Goal: Find specific page/section: Find specific page/section

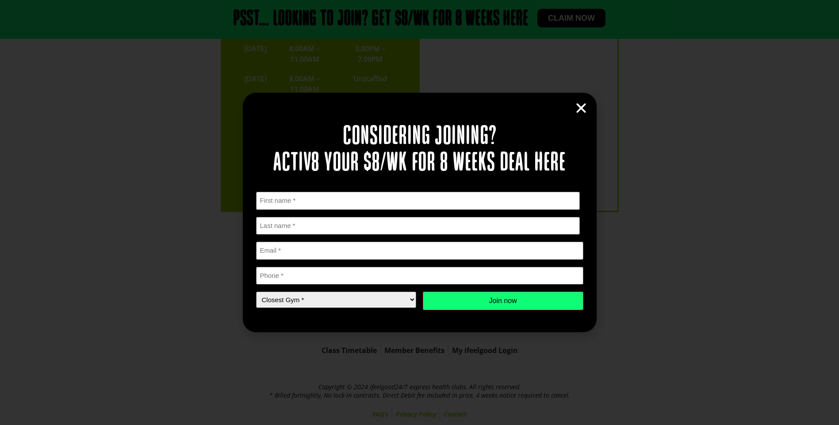
scroll to position [2251, 0]
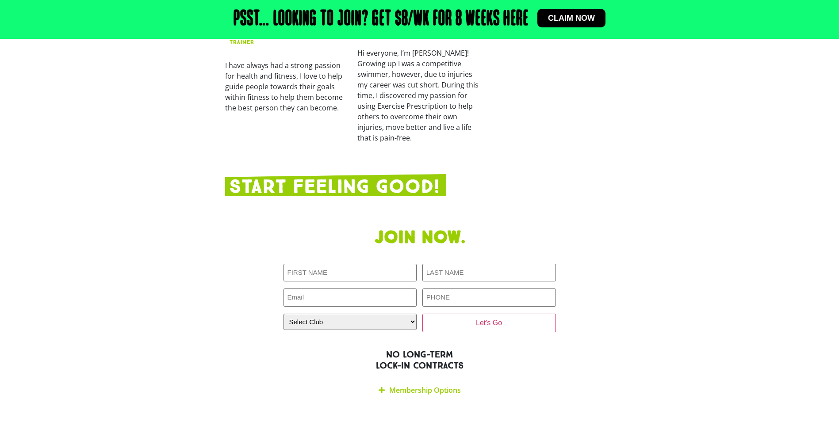
scroll to position [1415, 0]
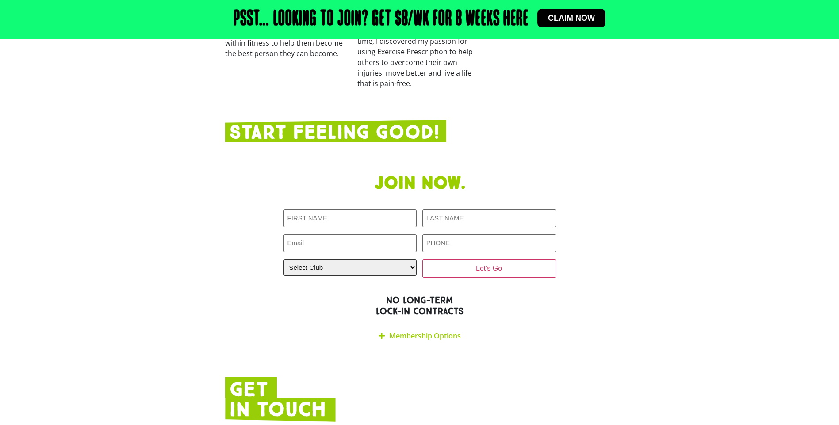
click at [410, 260] on select "Select Club [GEOGRAPHIC_DATA] [GEOGRAPHIC_DATA] [GEOGRAPHIC_DATA] [GEOGRAPHIC_D…" at bounding box center [350, 268] width 134 height 16
select select "Oxley"
click at [283, 260] on select "Select Club [GEOGRAPHIC_DATA] [GEOGRAPHIC_DATA] [GEOGRAPHIC_DATA] [GEOGRAPHIC_D…" at bounding box center [350, 268] width 134 height 16
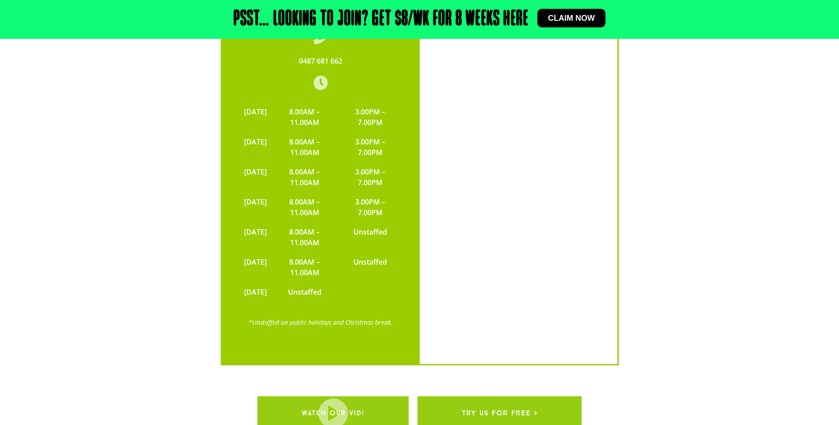
scroll to position [2032, 0]
